Goal: Browse casually: Explore the website without a specific task or goal

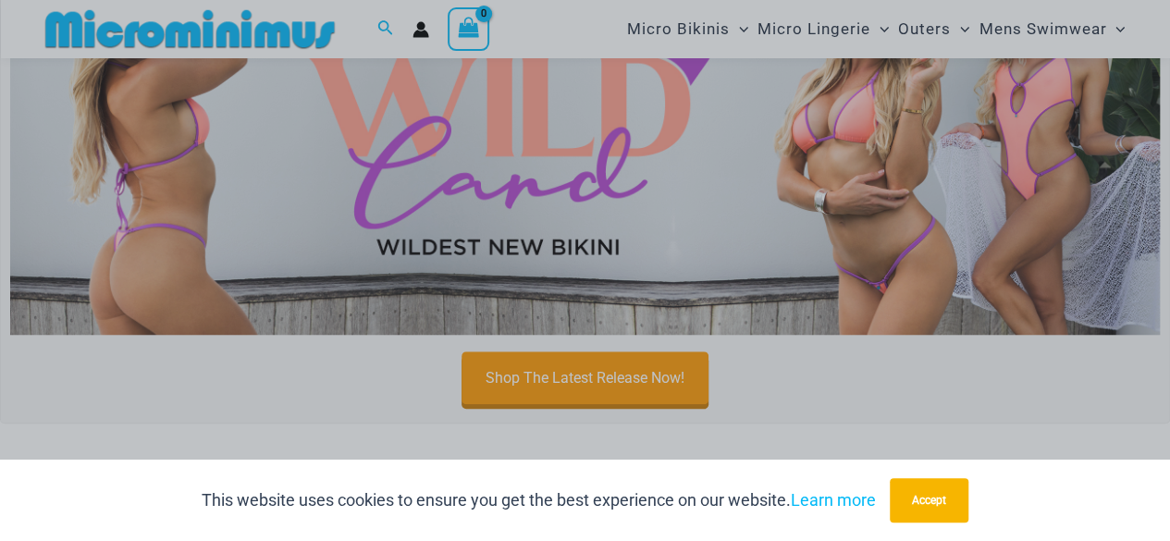
scroll to position [627, 0]
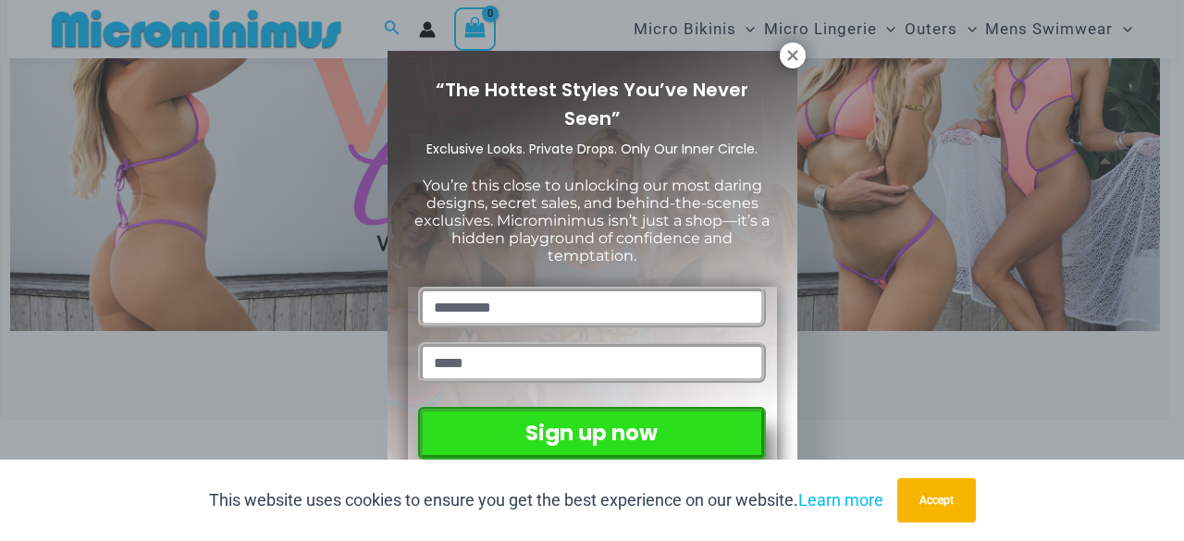
click at [781, 55] on button at bounding box center [793, 56] width 26 height 26
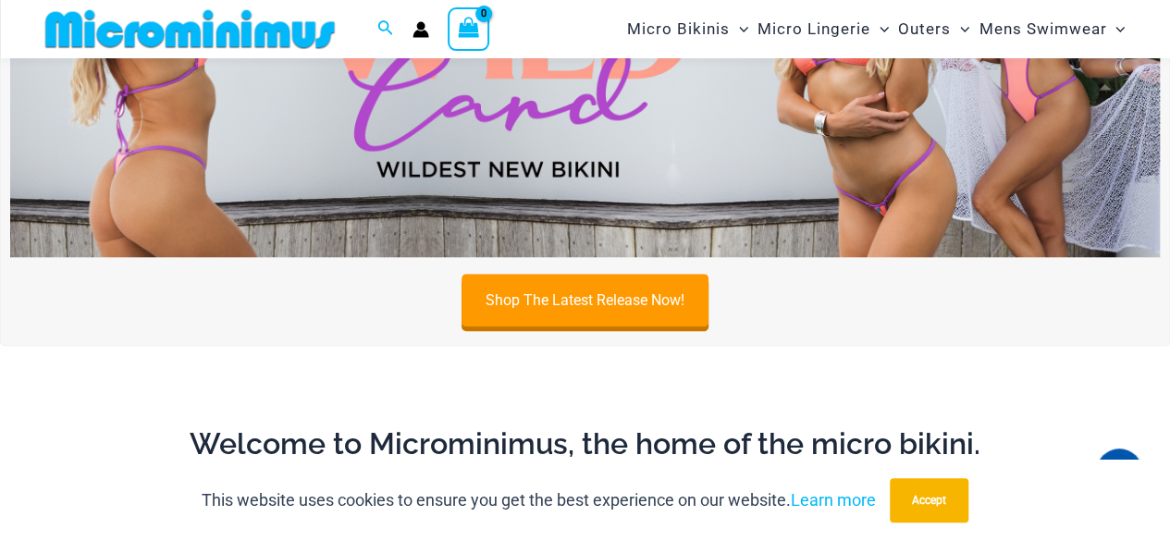
scroll to position [701, 0]
click at [931, 504] on button "Accept" at bounding box center [929, 500] width 79 height 44
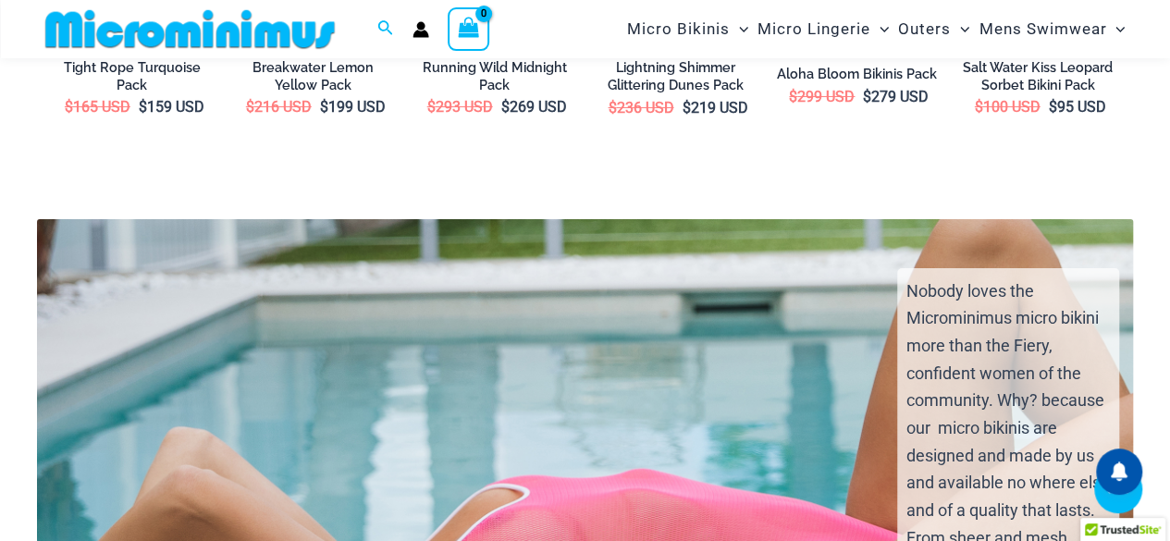
scroll to position [3242, 0]
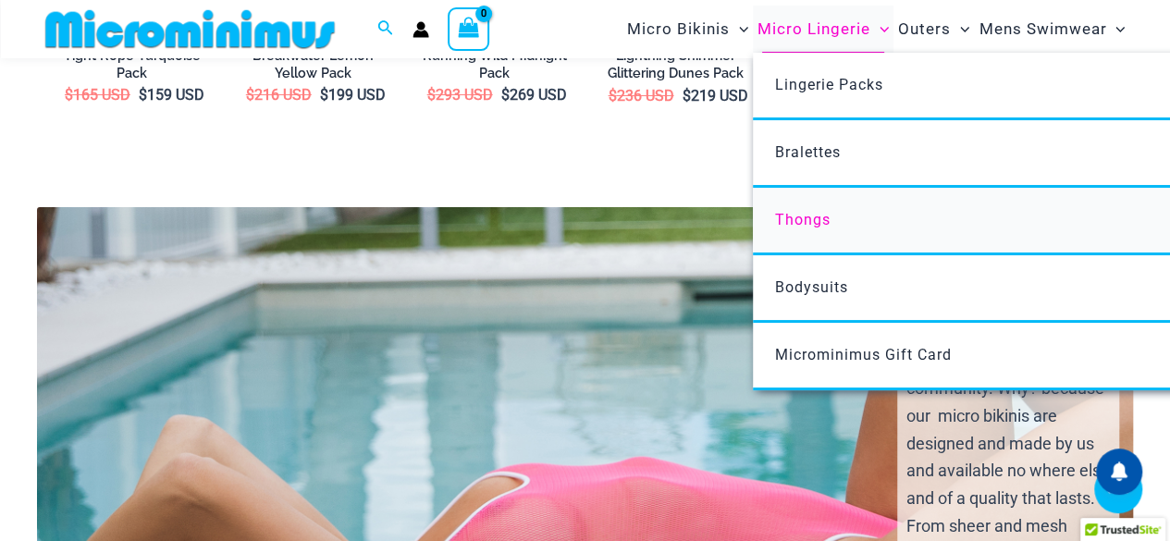
click at [825, 223] on span "Thongs" at bounding box center [802, 220] width 55 height 18
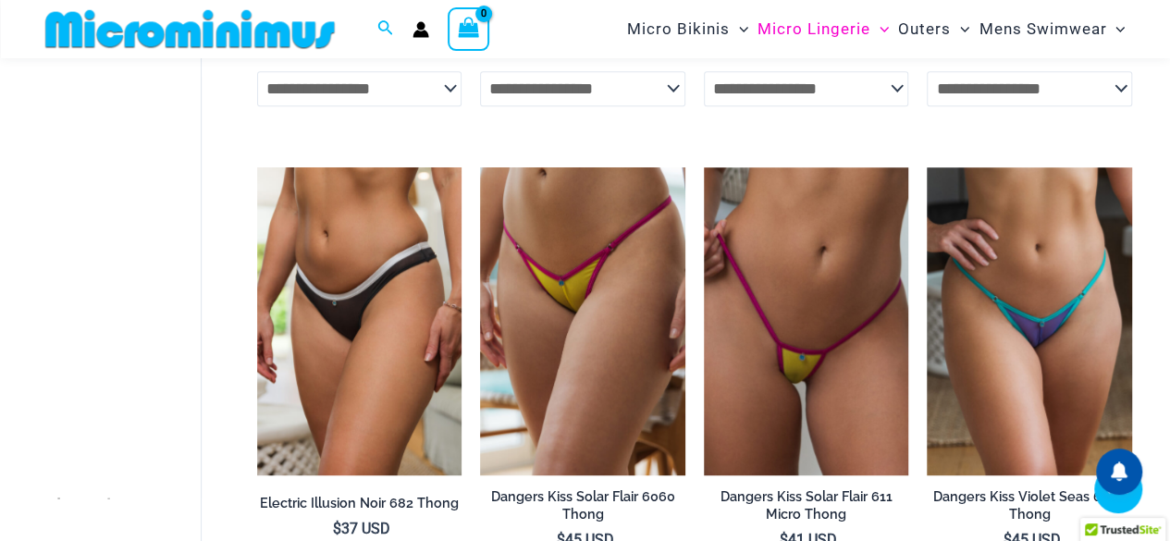
scroll to position [553, 0]
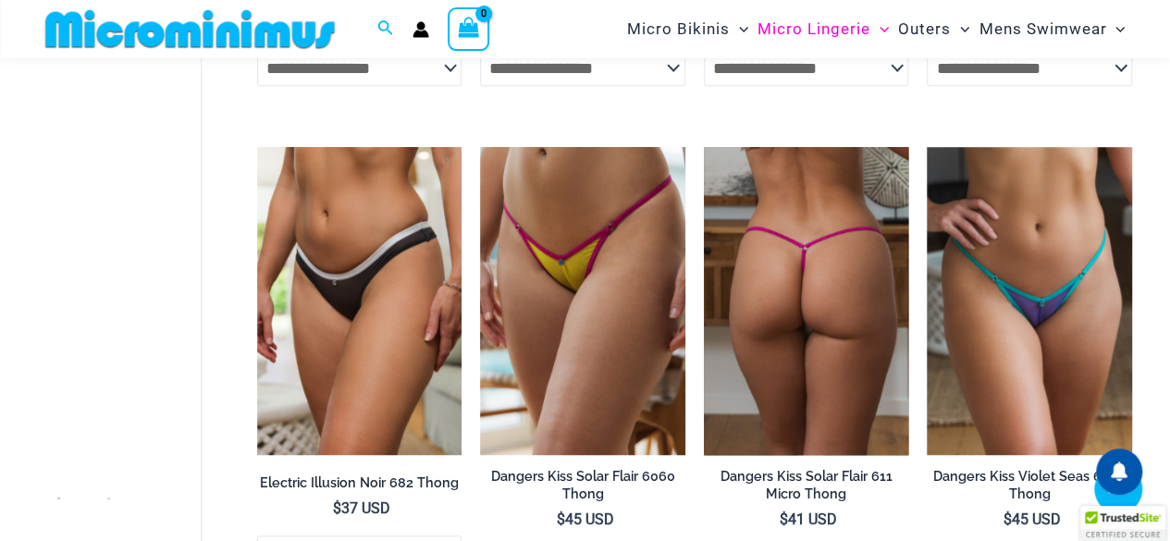
click at [852, 328] on img at bounding box center [806, 300] width 205 height 307
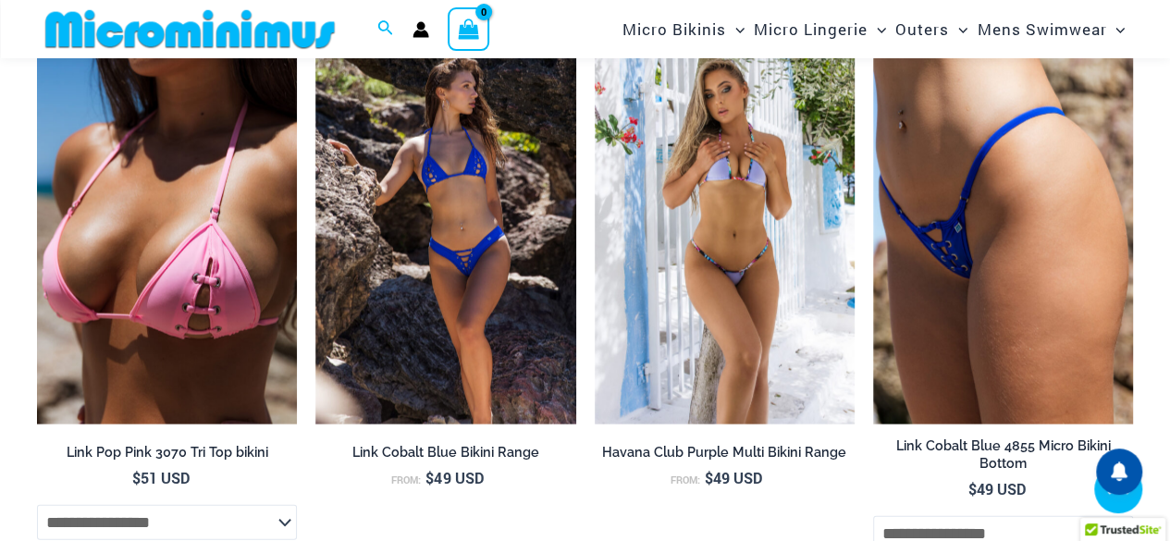
scroll to position [5557, 0]
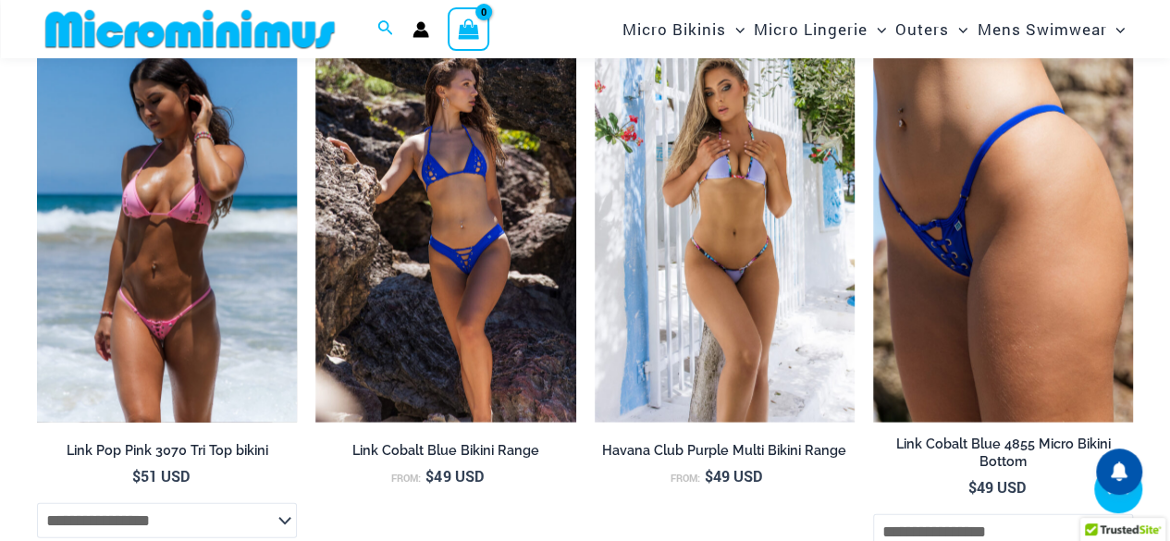
click at [194, 339] on img at bounding box center [167, 227] width 260 height 390
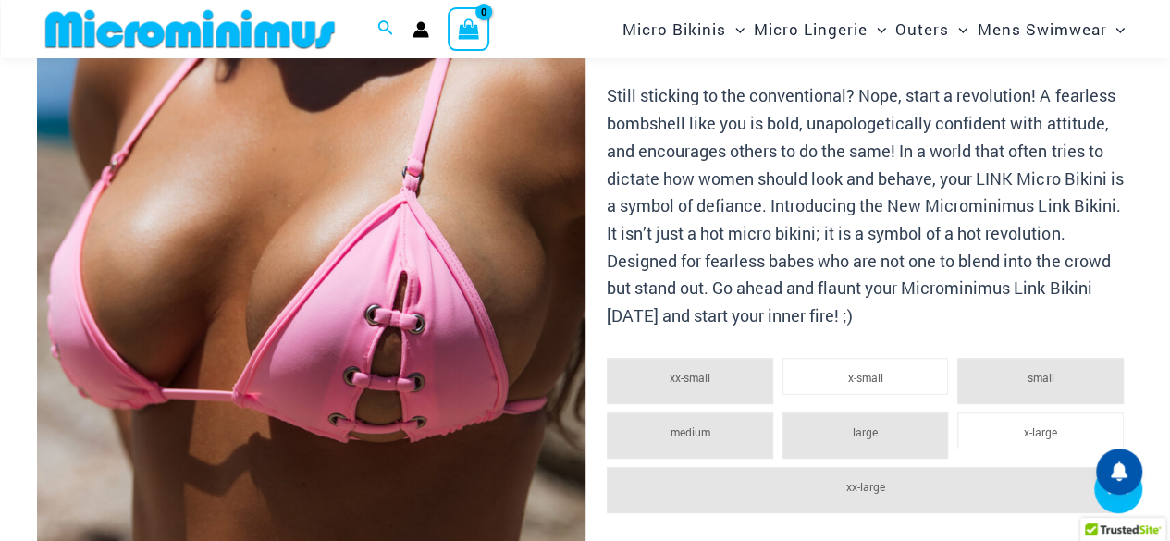
scroll to position [368, 0]
click at [378, 351] on img at bounding box center [311, 211] width 549 height 822
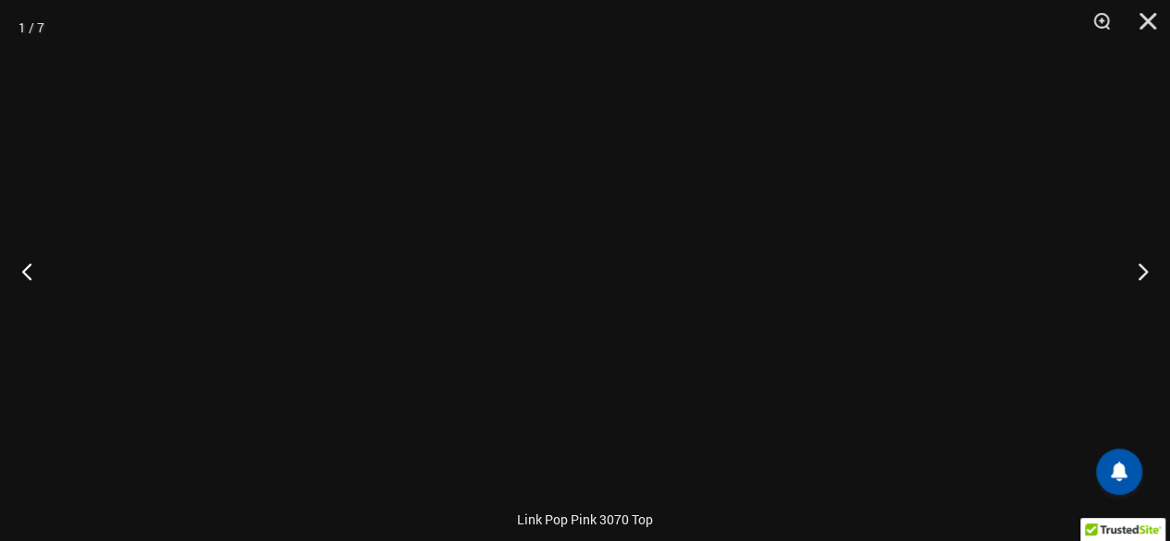
click at [378, 351] on div at bounding box center [585, 270] width 1170 height 541
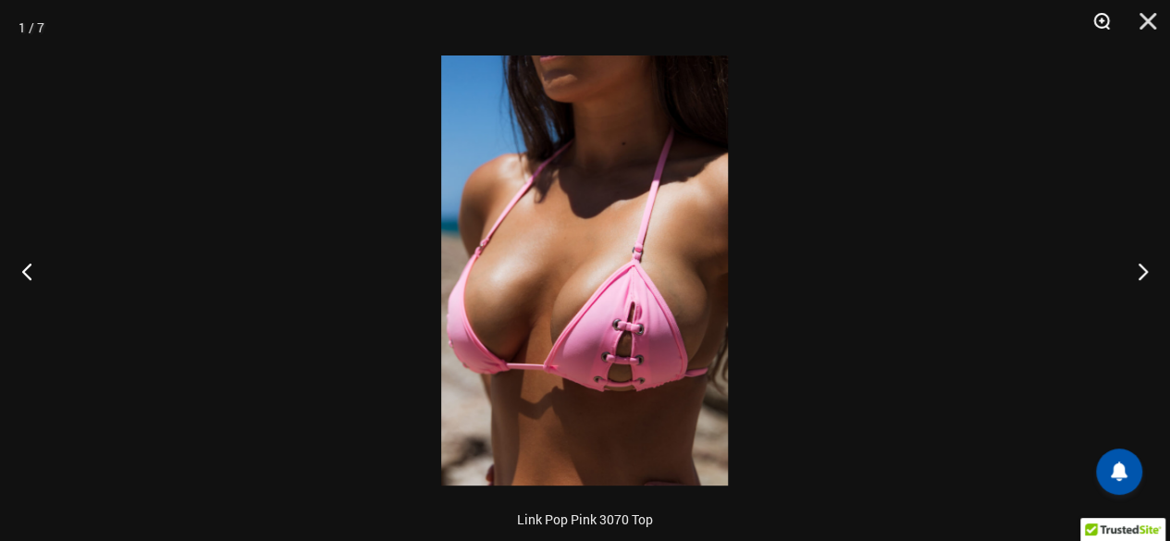
click at [1102, 19] on button "Zoom" at bounding box center [1095, 27] width 46 height 55
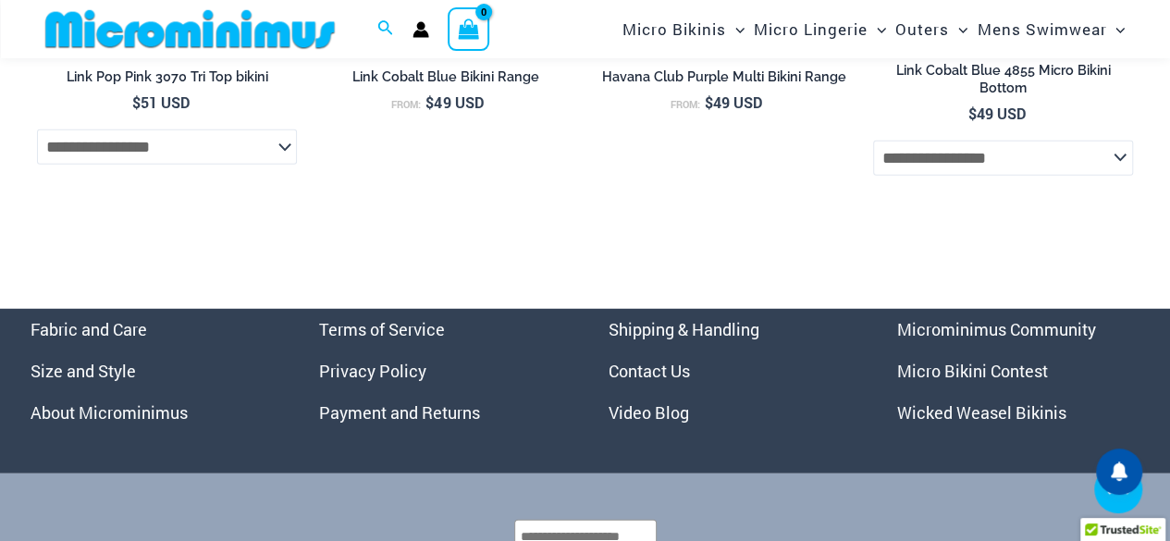
scroll to position [5938, 0]
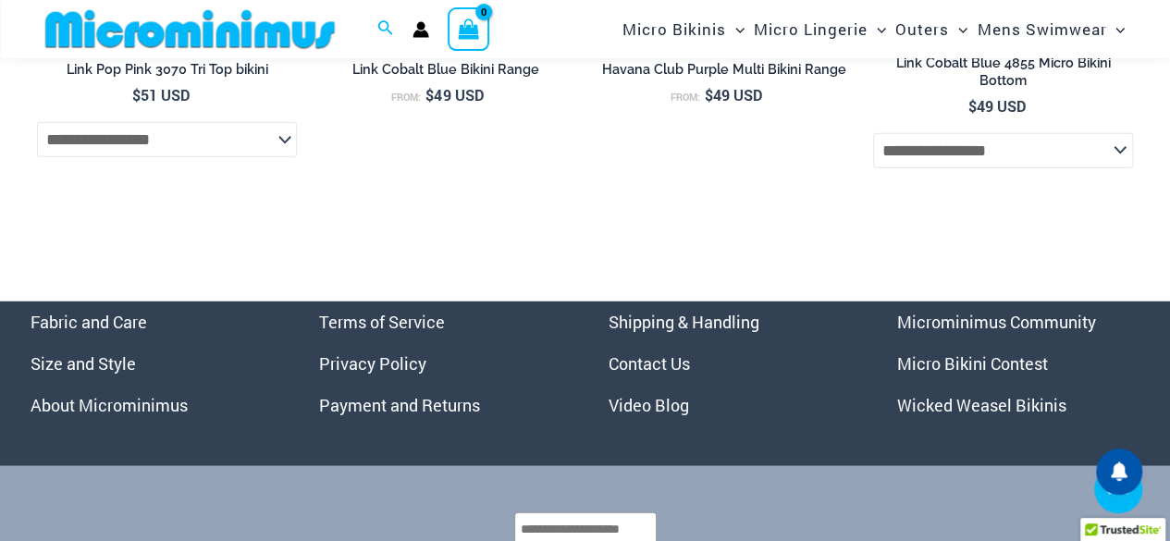
click at [979, 375] on link "Micro Bikini Contest" at bounding box center [972, 363] width 151 height 22
